Goal: Transaction & Acquisition: Purchase product/service

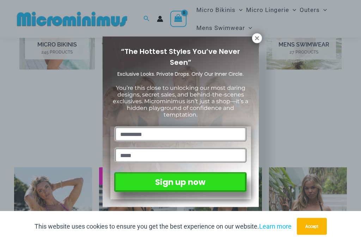
scroll to position [368, 0]
click at [256, 39] on icon at bounding box center [257, 38] width 4 height 4
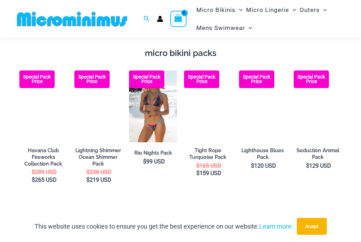
scroll to position [875, 0]
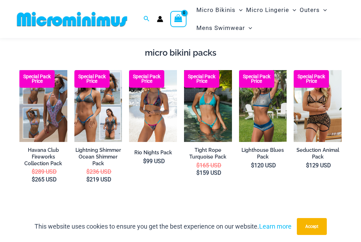
click at [239, 70] on img at bounding box center [239, 70] width 0 height 0
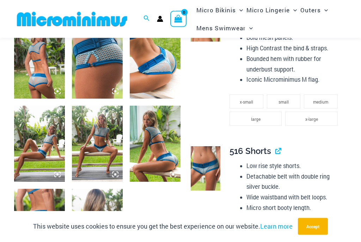
scroll to position [293, 0]
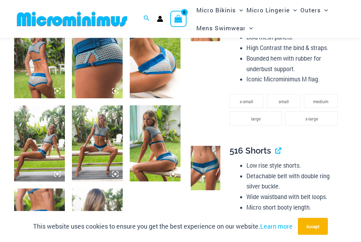
click at [98, 149] on img at bounding box center [97, 144] width 51 height 76
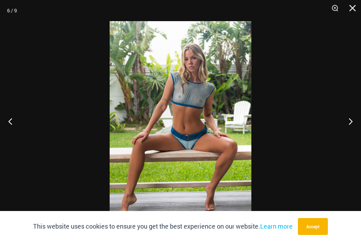
click at [351, 6] on button "Close" at bounding box center [350, 10] width 18 height 21
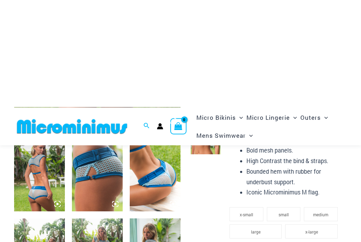
scroll to position [0, 0]
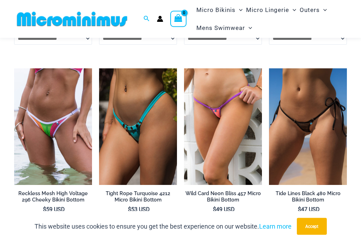
scroll to position [1650, 0]
click at [269, 68] on img at bounding box center [269, 68] width 0 height 0
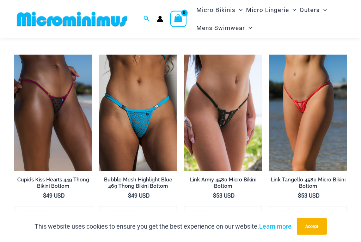
scroll to position [1852, 0]
click at [184, 55] on img at bounding box center [184, 55] width 0 height 0
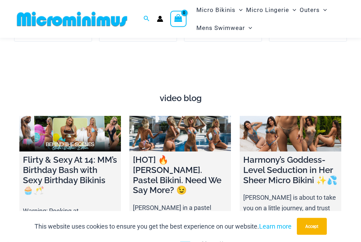
scroll to position [2030, 0]
click at [295, 155] on h4 "Harmony’s Goddess-Level Seduction in Her Sheer Micro Bikini ✨💦" at bounding box center [290, 170] width 94 height 30
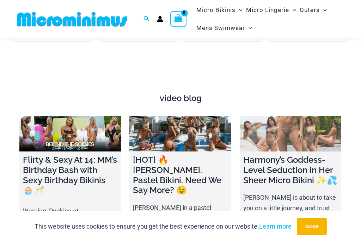
click at [301, 116] on link at bounding box center [289, 134] width 101 height 36
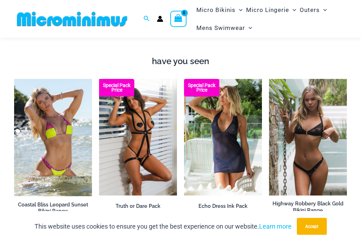
scroll to position [456, 0]
click at [99, 79] on img at bounding box center [99, 79] width 0 height 0
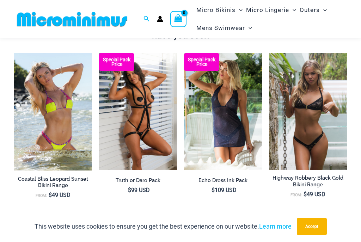
scroll to position [481, 0]
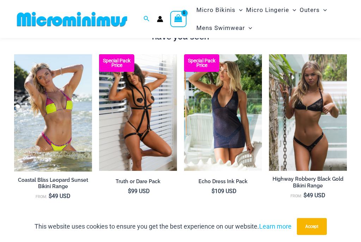
click at [269, 54] on img at bounding box center [269, 54] width 0 height 0
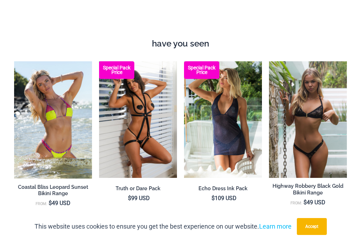
scroll to position [494, 0]
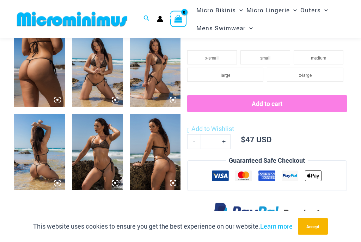
scroll to position [284, 0]
click at [101, 79] on img at bounding box center [97, 69] width 51 height 76
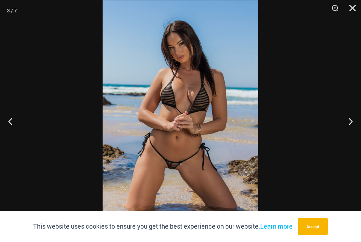
click at [14, 131] on button "Previous" at bounding box center [13, 121] width 26 height 35
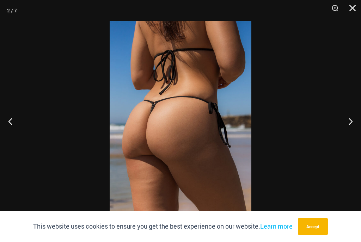
click at [12, 131] on button "Previous" at bounding box center [13, 121] width 26 height 35
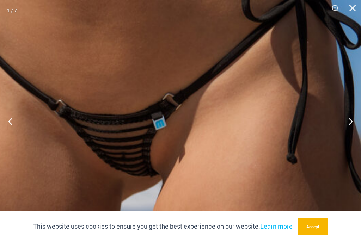
click at [233, 188] on img at bounding box center [141, 143] width 464 height 696
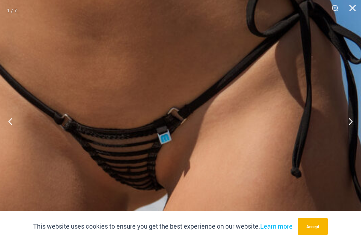
click at [351, 10] on button "Close" at bounding box center [350, 10] width 18 height 21
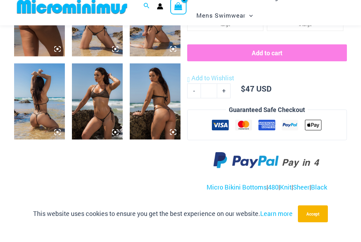
scroll to position [297, 0]
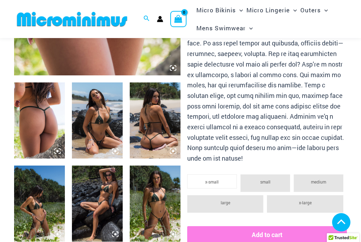
scroll to position [233, 0]
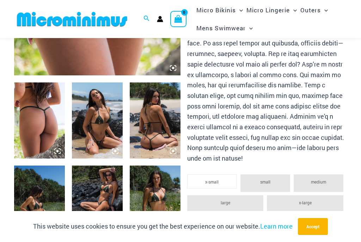
click at [103, 146] on img at bounding box center [97, 120] width 51 height 76
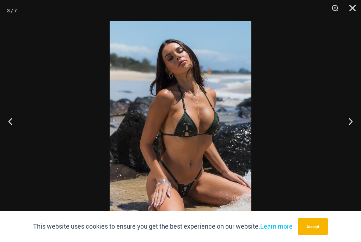
click at [353, 124] on button "Next" at bounding box center [347, 121] width 26 height 35
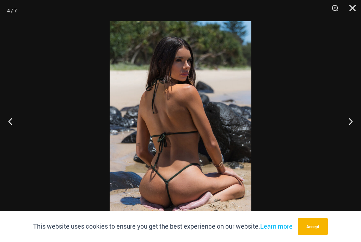
click at [344, 131] on button "Next" at bounding box center [347, 121] width 26 height 35
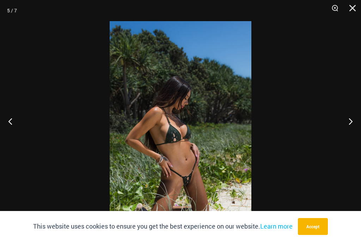
click at [349, 129] on button "Next" at bounding box center [347, 121] width 26 height 35
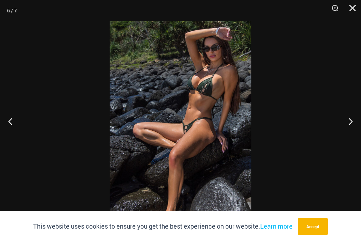
click at [345, 129] on button "Next" at bounding box center [347, 121] width 26 height 35
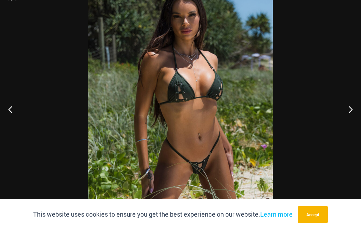
scroll to position [245, 0]
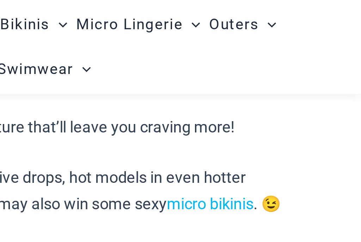
scroll to position [937, 0]
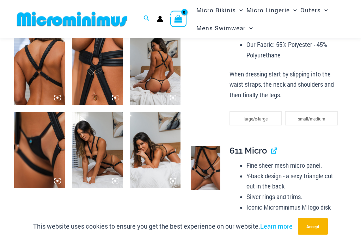
scroll to position [370, 0]
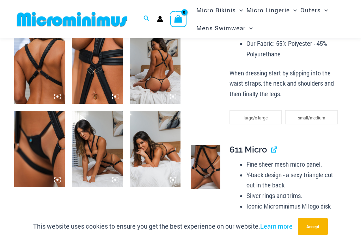
click at [204, 167] on img at bounding box center [205, 167] width 30 height 44
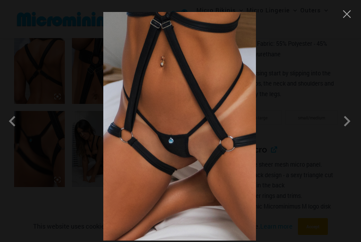
click at [14, 128] on span at bounding box center [14, 121] width 21 height 21
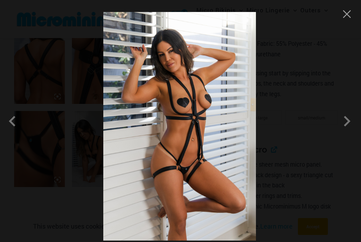
click at [21, 131] on span at bounding box center [14, 121] width 21 height 21
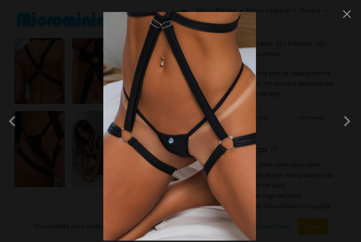
click at [9, 123] on span at bounding box center [14, 121] width 21 height 21
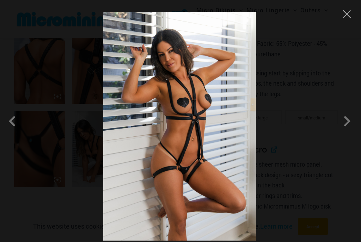
click at [349, 17] on button "Close" at bounding box center [346, 14] width 11 height 11
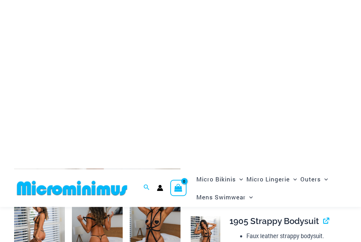
scroll to position [0, 0]
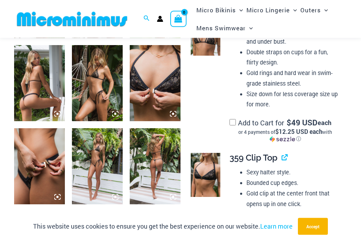
scroll to position [354, 0]
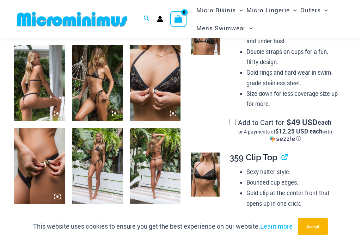
click at [152, 170] on img at bounding box center [155, 166] width 51 height 76
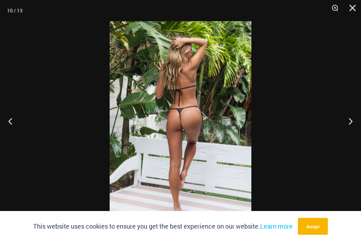
scroll to position [367, 0]
